Goal: Task Accomplishment & Management: Use online tool/utility

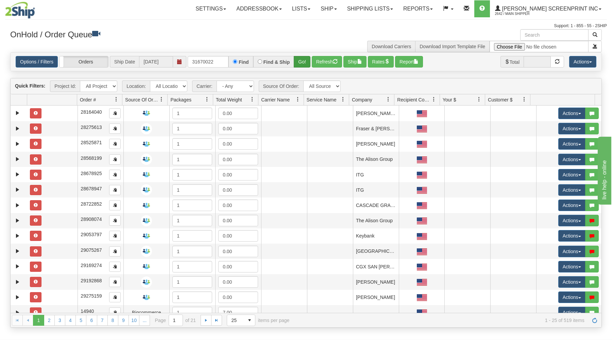
type input "31670022"
click at [304, 57] on button "Go!" at bounding box center [302, 62] width 17 height 12
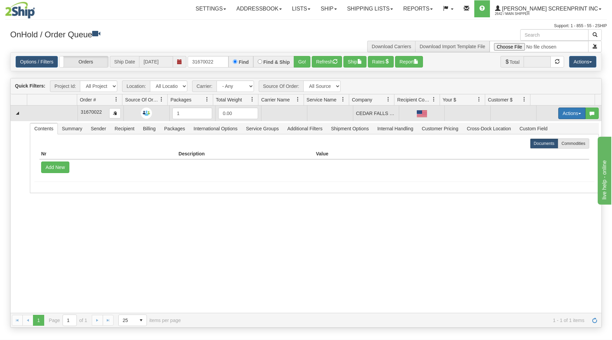
drag, startPoint x: 566, startPoint y: 112, endPoint x: 551, endPoint y: 122, distance: 18.2
click at [566, 112] on button "Actions" at bounding box center [571, 114] width 27 height 12
click at [547, 127] on link "Open" at bounding box center [557, 126] width 54 height 9
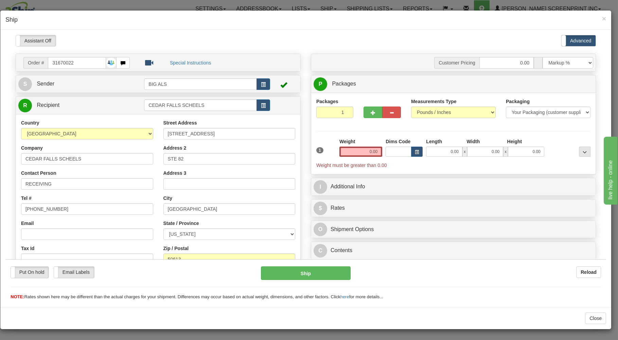
type input "21.50"
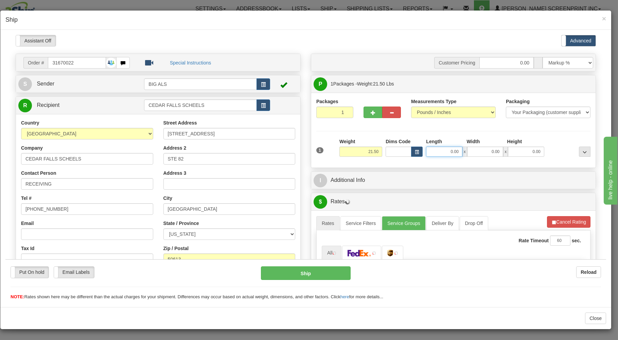
click at [432, 153] on input "0.00" at bounding box center [444, 151] width 36 height 10
type input "31.00"
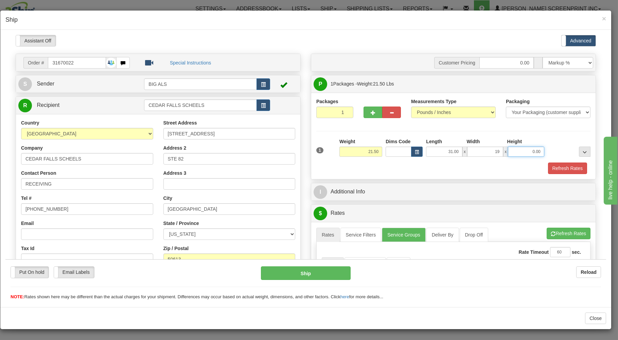
type input "19.00"
type input "21.55"
type input "11"
type input "21.50"
type input "11.00"
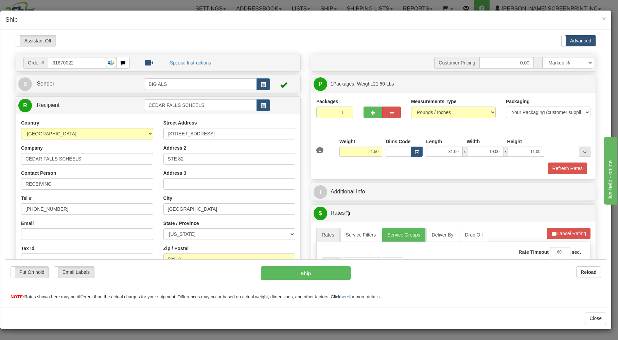
click at [408, 167] on div "Refresh Rates" at bounding box center [454, 168] width 278 height 12
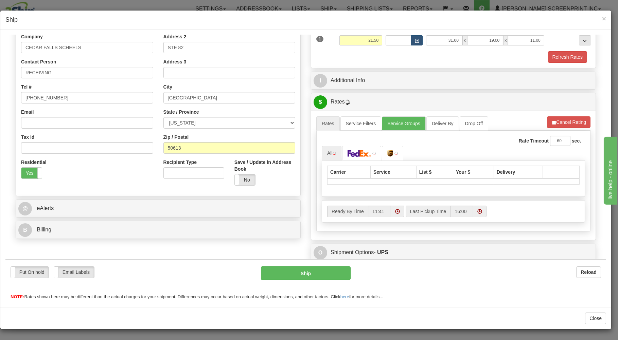
scroll to position [134, 0]
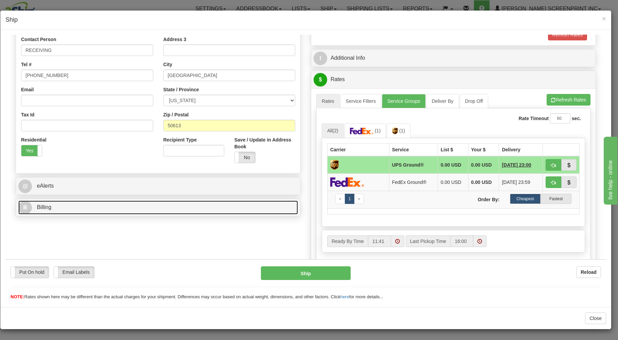
click at [183, 213] on link "B Billing" at bounding box center [158, 207] width 280 height 14
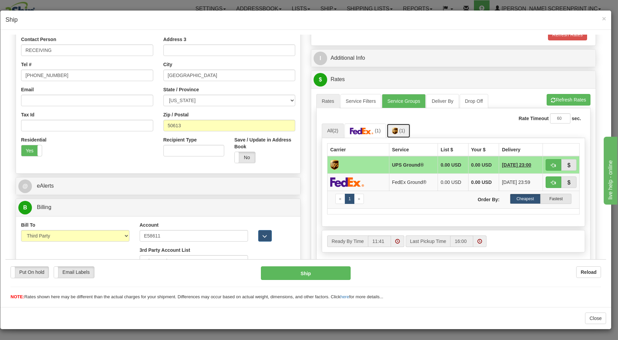
click at [402, 135] on link "(1)" at bounding box center [399, 130] width 24 height 15
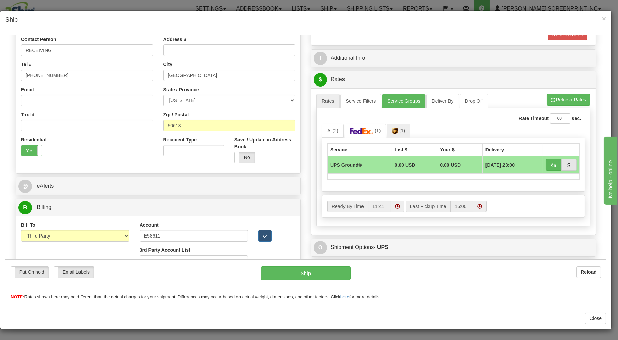
click at [561, 94] on div "A change has been made which could impact your rate estimate. To ensure the est…" at bounding box center [453, 93] width 274 height 0
drag, startPoint x: 558, startPoint y: 99, endPoint x: 559, endPoint y: 104, distance: 4.8
click at [559, 102] on button "Refresh Rates" at bounding box center [569, 100] width 44 height 12
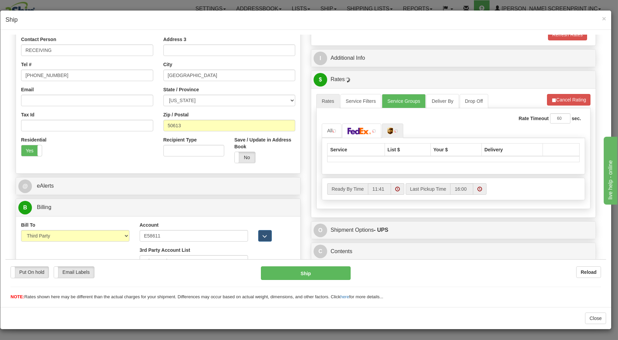
type input "21.50"
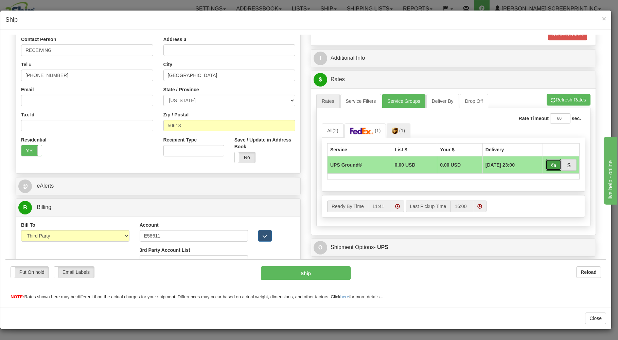
click at [546, 164] on button "button" at bounding box center [554, 165] width 16 height 12
type input "03"
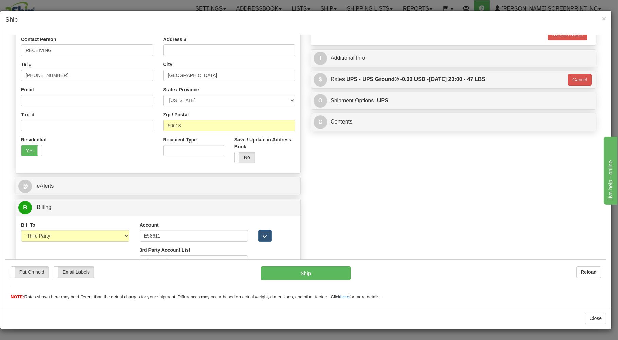
type input "21.45"
type input "03"
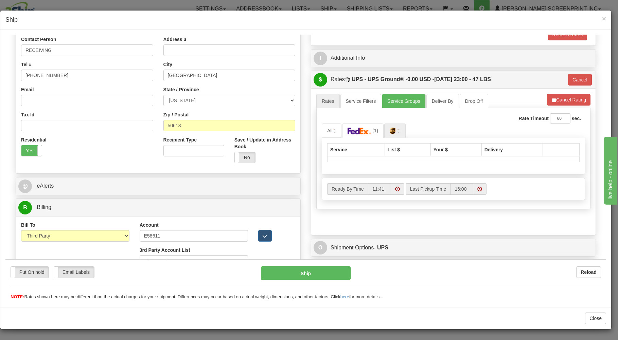
type input "21.50"
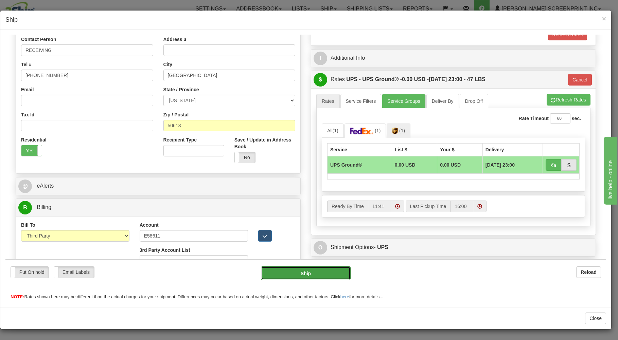
click at [317, 275] on button "Ship" at bounding box center [306, 273] width 90 height 14
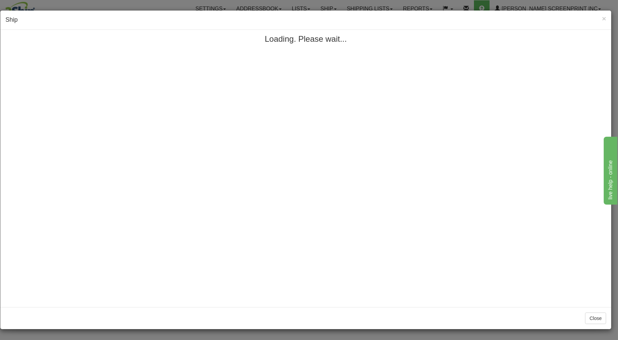
scroll to position [0, 0]
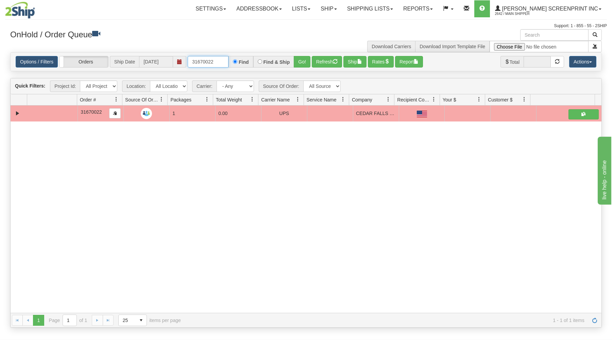
drag, startPoint x: 192, startPoint y: 62, endPoint x: 259, endPoint y: 56, distance: 67.6
click at [256, 58] on div "31670022 Find Find & Ship Go!" at bounding box center [249, 62] width 123 height 12
type input "31669941"
click at [305, 63] on button "Go!" at bounding box center [302, 62] width 17 height 12
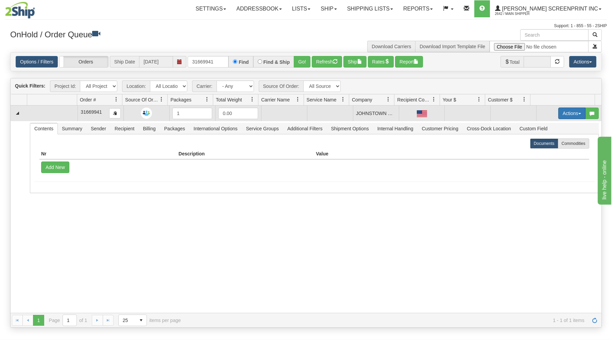
drag, startPoint x: 571, startPoint y: 111, endPoint x: 566, endPoint y: 114, distance: 5.1
click at [571, 110] on button "Actions" at bounding box center [571, 114] width 27 height 12
click at [555, 127] on link "Open" at bounding box center [557, 126] width 54 height 9
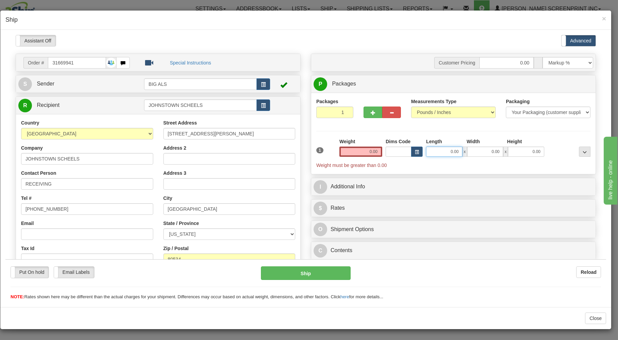
type input "23.35"
click at [433, 151] on input "0.00" at bounding box center [444, 151] width 36 height 10
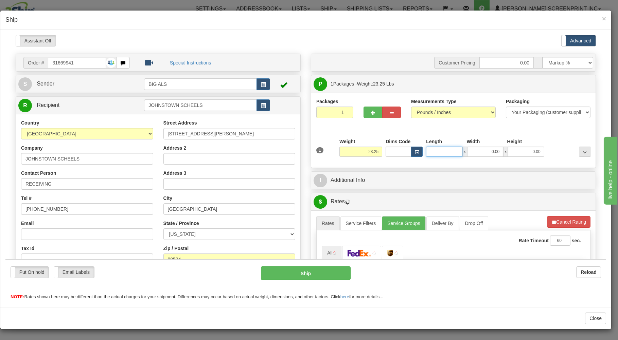
type input "23.30"
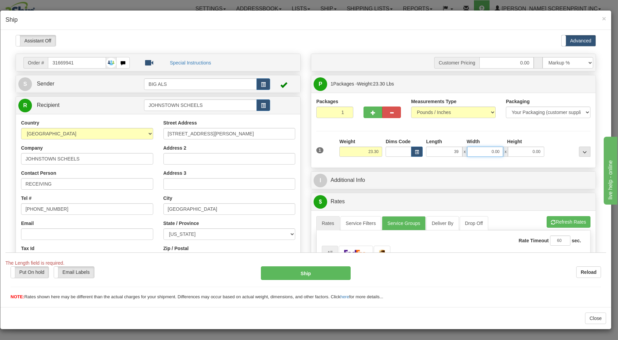
type input "39.00"
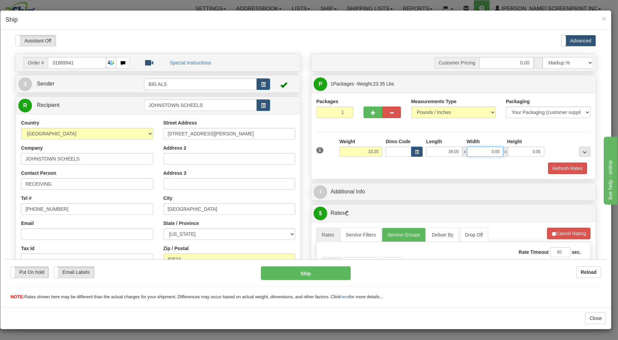
type input "23.40"
type input "19"
type input "23.30"
type input "19.00"
type input "23.00"
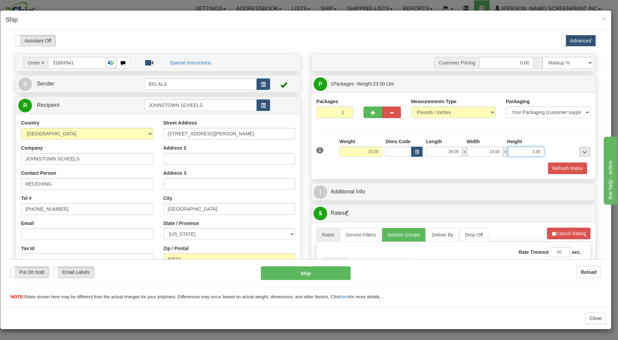
type input "9"
type input "23.35"
type input "9.00"
click at [424, 171] on div "Refresh Rates" at bounding box center [454, 168] width 278 height 12
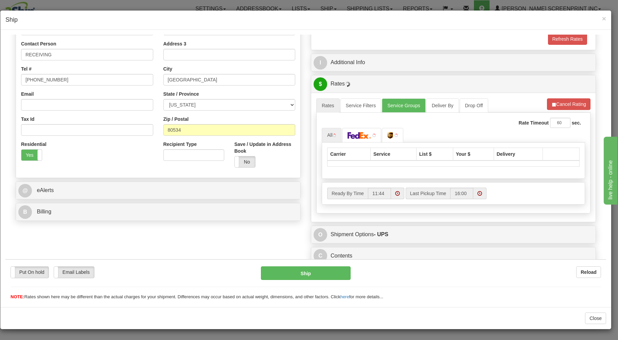
scroll to position [134, 0]
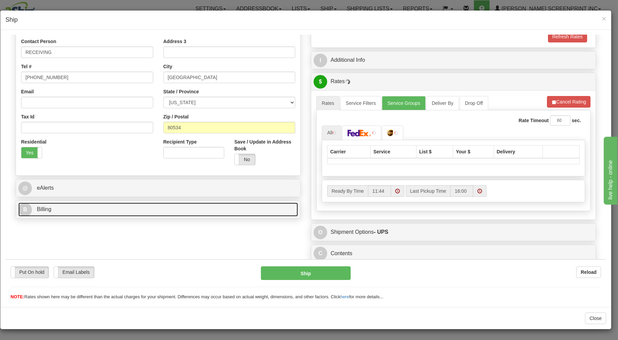
click at [222, 210] on link "B Billing" at bounding box center [158, 210] width 280 height 14
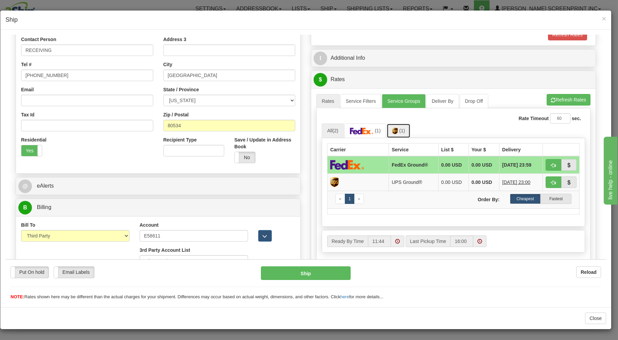
click at [399, 132] on span "(1)" at bounding box center [402, 130] width 6 height 5
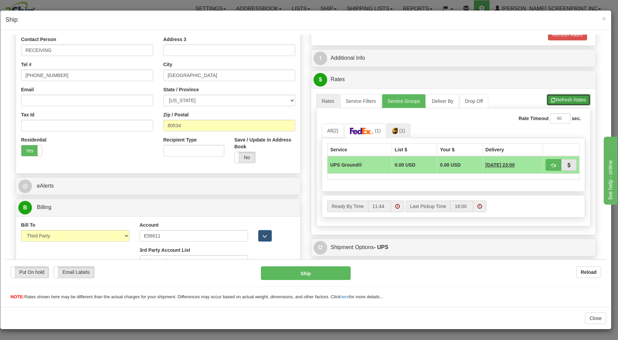
click at [550, 96] on button "Refresh Rates" at bounding box center [569, 100] width 44 height 12
type input "23.35"
click at [546, 161] on button "button" at bounding box center [554, 165] width 16 height 12
type input "03"
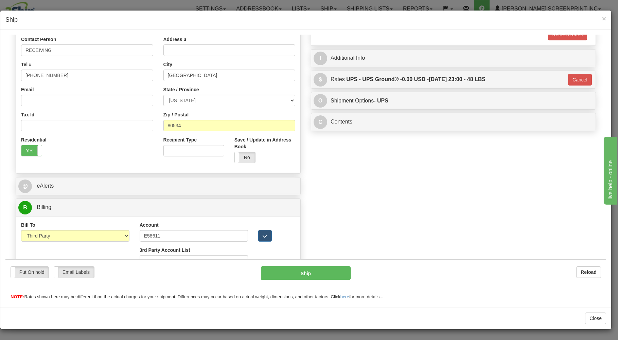
type input "23.30"
type input "03"
click at [328, 273] on button "Ship" at bounding box center [306, 273] width 90 height 14
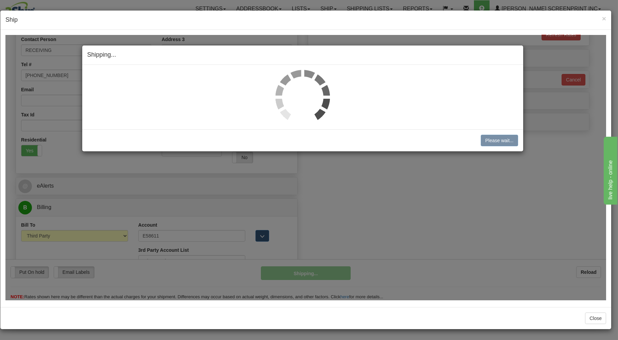
type input "23.30"
type input "03"
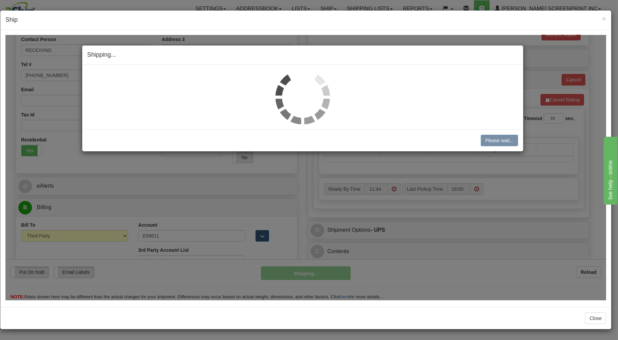
type input "23.30"
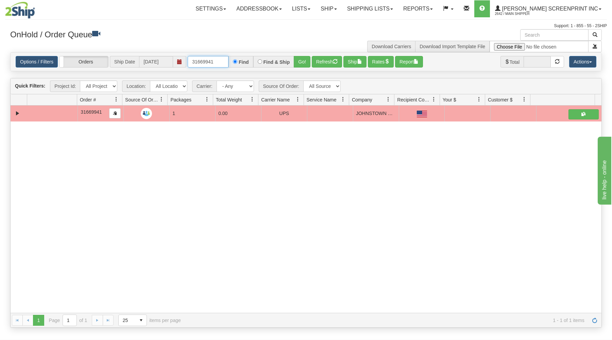
drag, startPoint x: 192, startPoint y: 62, endPoint x: 252, endPoint y: 59, distance: 60.2
click at [228, 59] on input "31669941" at bounding box center [208, 62] width 41 height 12
type input "17260"
click at [302, 59] on button "Go!" at bounding box center [302, 62] width 17 height 12
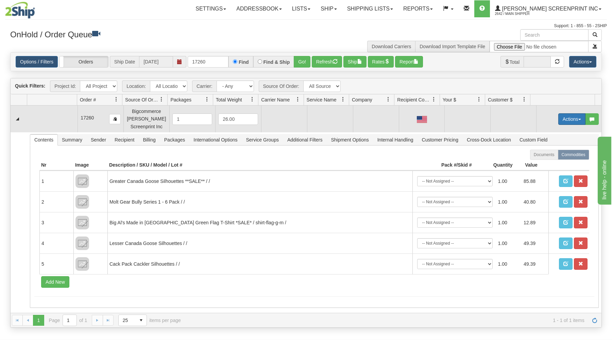
click at [565, 118] on button "Actions" at bounding box center [571, 119] width 27 height 12
click at [552, 131] on link "Open" at bounding box center [557, 132] width 54 height 9
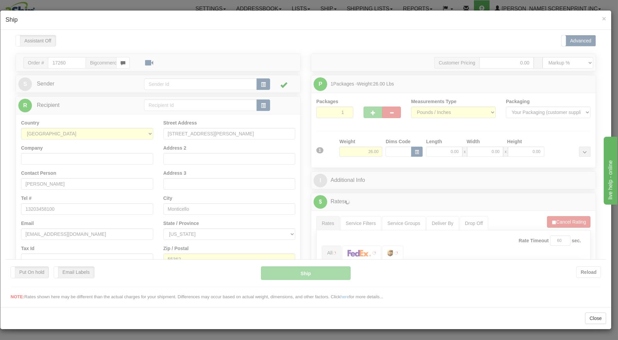
scroll to position [0, 0]
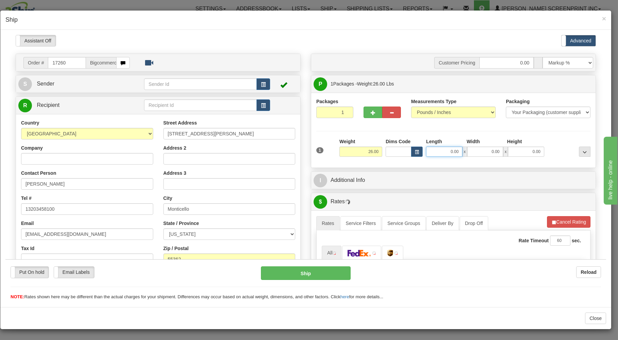
type input "19.40"
click at [442, 155] on input "0.00" at bounding box center [444, 151] width 36 height 10
type input "38.00"
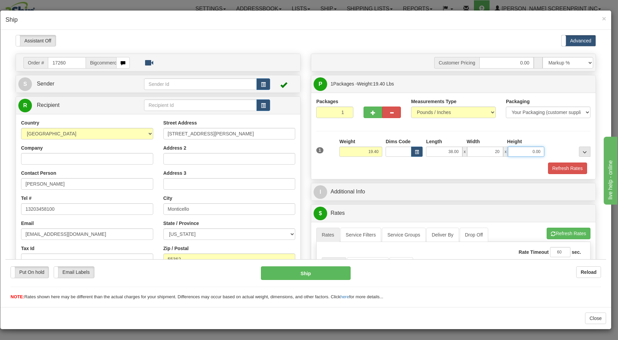
type input "20.00"
type input "2"
type input "19.10"
type input "8"
type input "19.40"
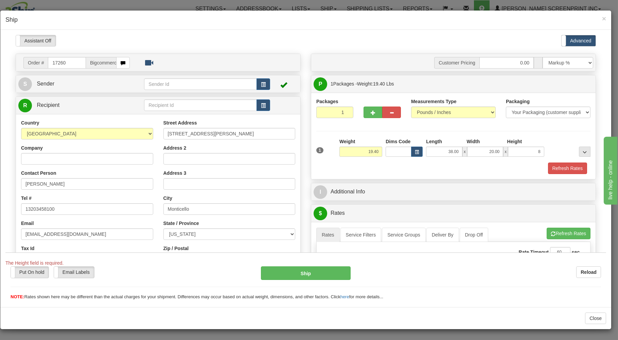
type input "8.00"
click at [420, 171] on div "Refresh Rates" at bounding box center [454, 168] width 278 height 12
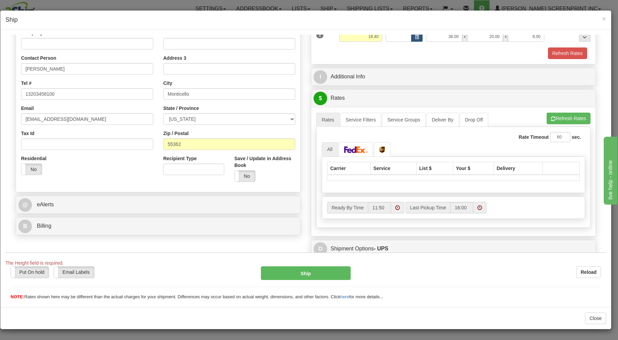
scroll to position [134, 0]
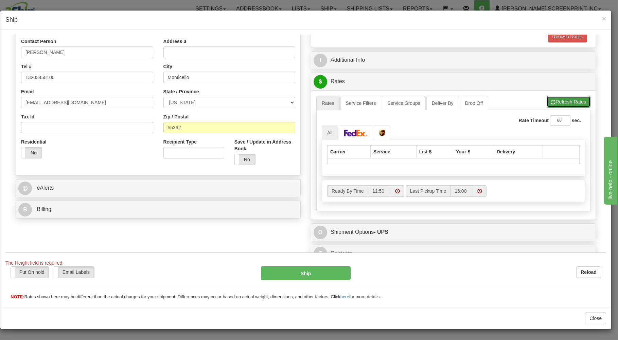
click at [547, 97] on button "Refresh Rates" at bounding box center [569, 102] width 44 height 12
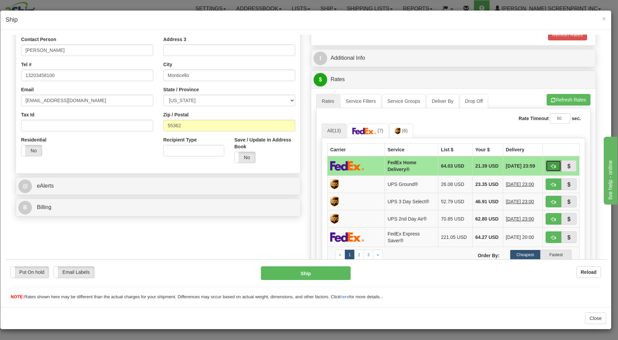
click at [546, 164] on button "button" at bounding box center [554, 166] width 16 height 12
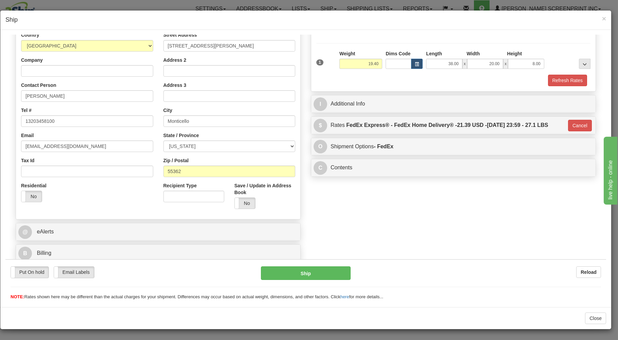
type input "90"
click at [321, 270] on button "Ship" at bounding box center [306, 273] width 90 height 14
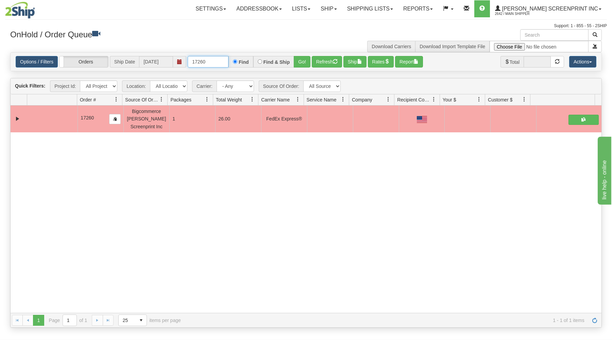
drag, startPoint x: 192, startPoint y: 61, endPoint x: 233, endPoint y: 59, distance: 41.1
click at [227, 58] on input "17260" at bounding box center [208, 62] width 41 height 12
type input "17255"
click at [305, 59] on button "Go!" at bounding box center [302, 62] width 17 height 12
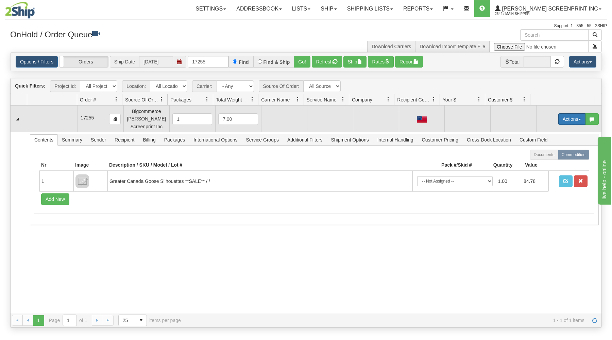
click at [567, 120] on button "Actions" at bounding box center [571, 119] width 27 height 12
click at [557, 130] on link "Open" at bounding box center [557, 132] width 54 height 9
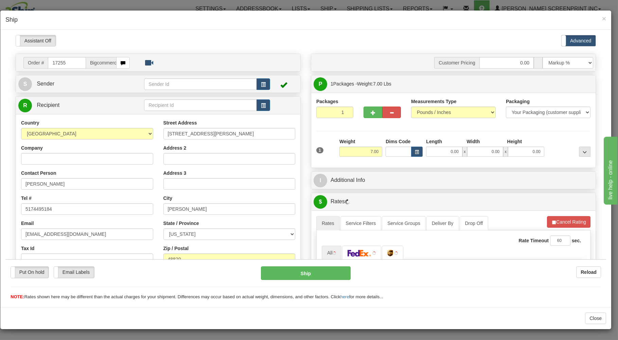
scroll to position [0, 0]
type input "5.70"
click at [443, 153] on input "0.00" at bounding box center [444, 151] width 36 height 10
type input "29.00"
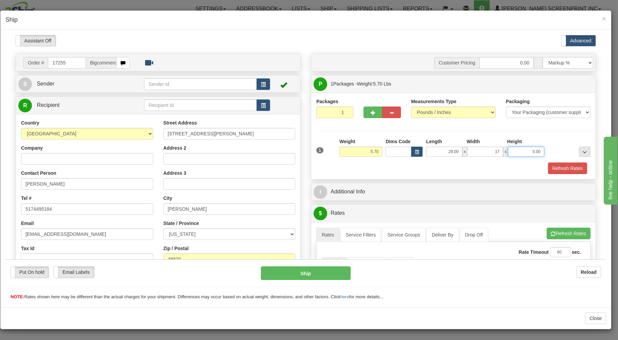
type input "17.00"
type input "4.00"
type input "5.70"
click at [432, 164] on div "Refresh Rates" at bounding box center [454, 168] width 278 height 12
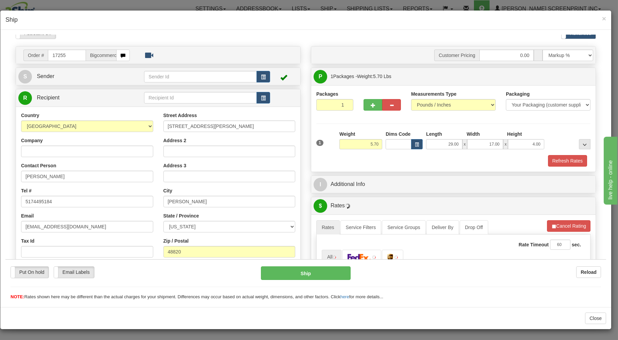
scroll to position [109, 0]
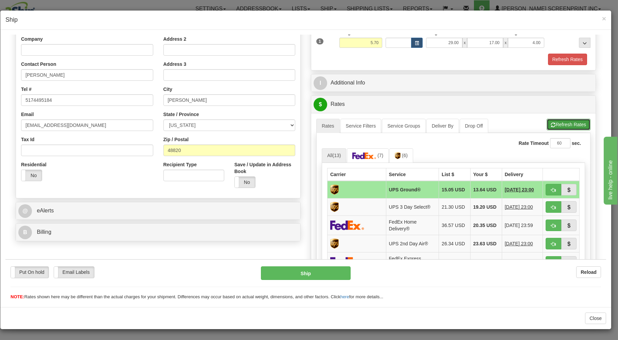
click at [554, 126] on button "Refresh Rates" at bounding box center [569, 125] width 44 height 12
click at [546, 188] on button "button" at bounding box center [554, 190] width 16 height 12
type input "03"
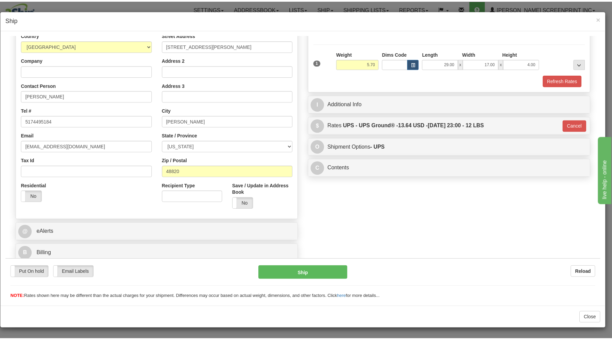
scroll to position [89, 0]
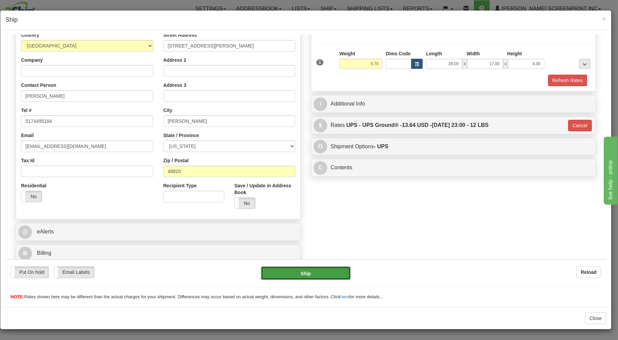
click at [326, 267] on button "Ship" at bounding box center [306, 273] width 90 height 14
